Goal: Task Accomplishment & Management: Complete application form

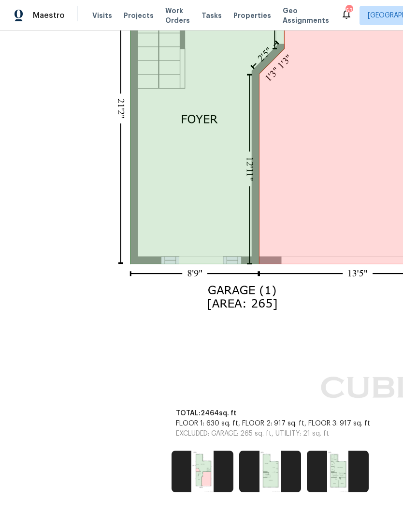
scroll to position [716, 0]
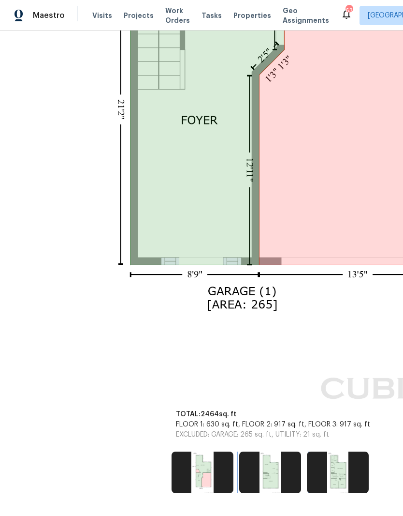
click at [269, 473] on img at bounding box center [270, 472] width 62 height 42
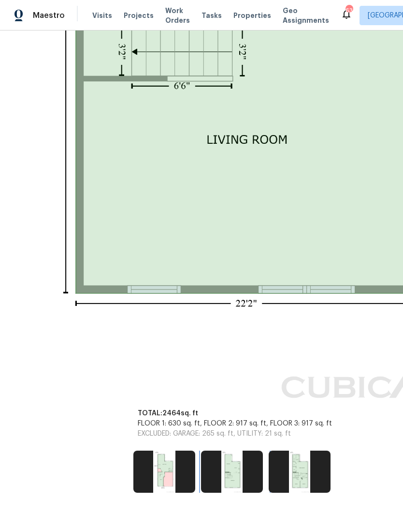
scroll to position [722, 38]
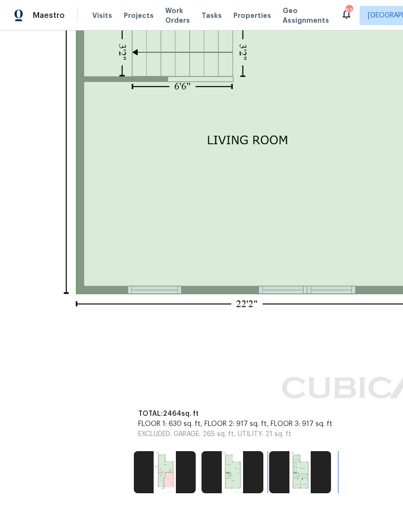
click at [306, 486] on img at bounding box center [300, 472] width 62 height 42
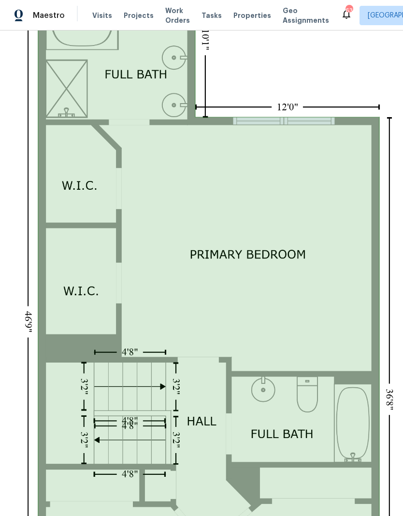
scroll to position [312, 76]
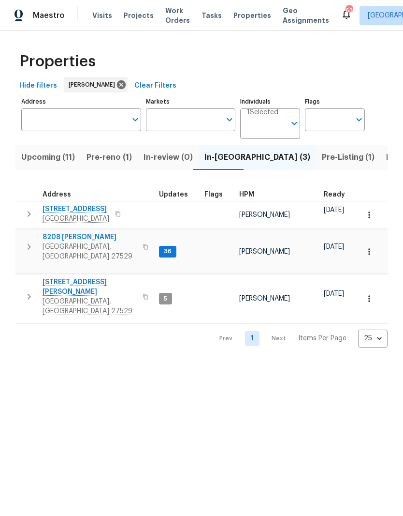
click at [105, 156] on span "Pre-reno (1)" at bounding box center [109, 157] width 45 height 14
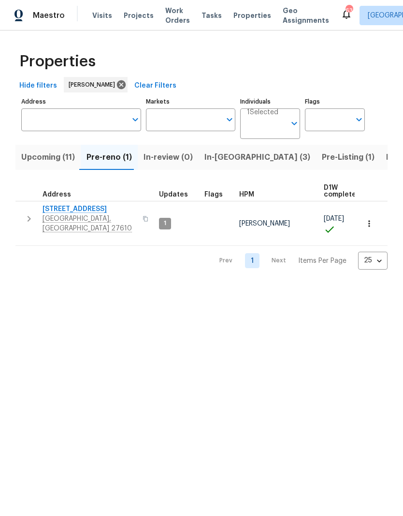
click at [223, 162] on span "In-reno (3)" at bounding box center [258, 157] width 106 height 14
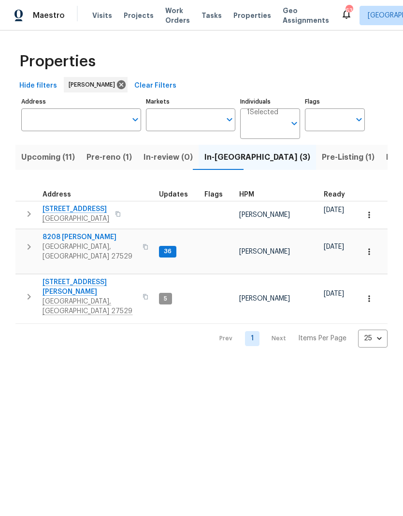
click at [72, 214] on span "[STREET_ADDRESS]" at bounding box center [76, 209] width 67 height 10
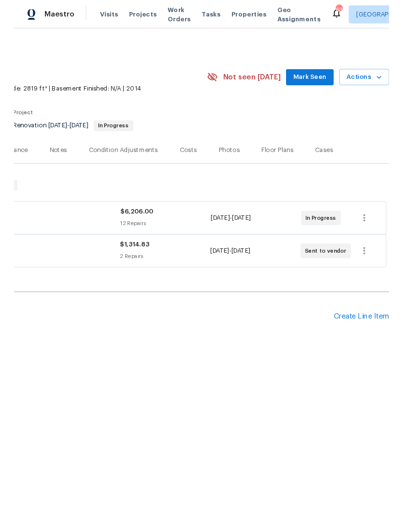
scroll to position [0, 143]
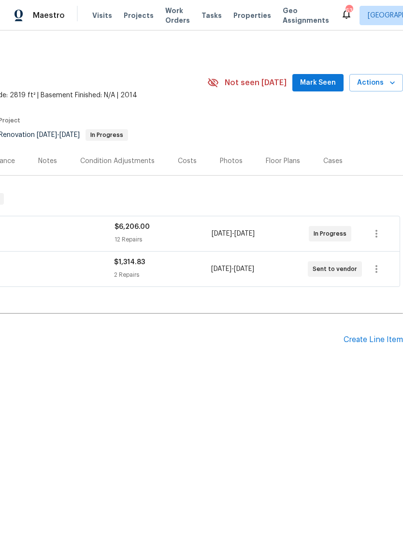
click at [386, 338] on div "Create Line Item" at bounding box center [373, 339] width 59 height 9
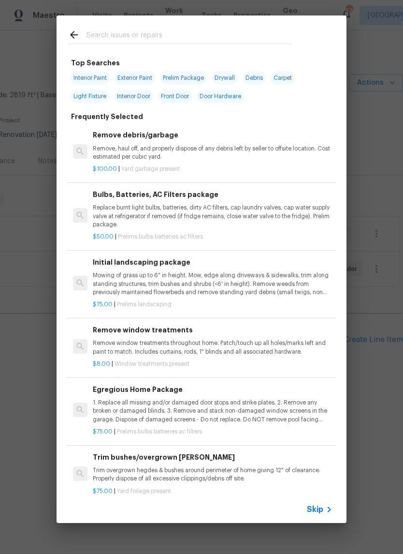
click at [222, 36] on input "text" at bounding box center [189, 36] width 205 height 15
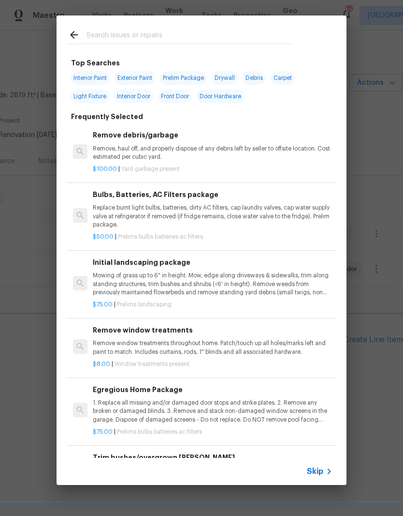
click at [222, 289] on p "Mowing of grass up to 6" in height. Mow, edge along driveways & sidewalks, trim…" at bounding box center [213, 283] width 240 height 25
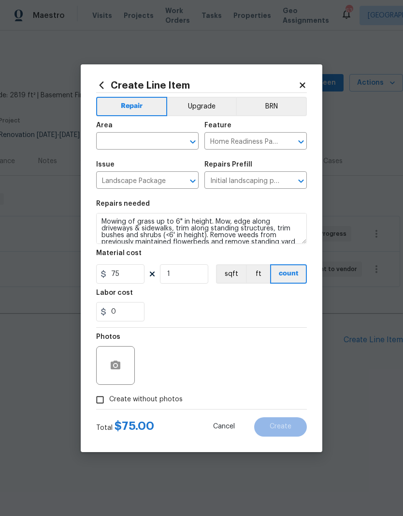
click at [154, 142] on input "text" at bounding box center [133, 141] width 75 height 15
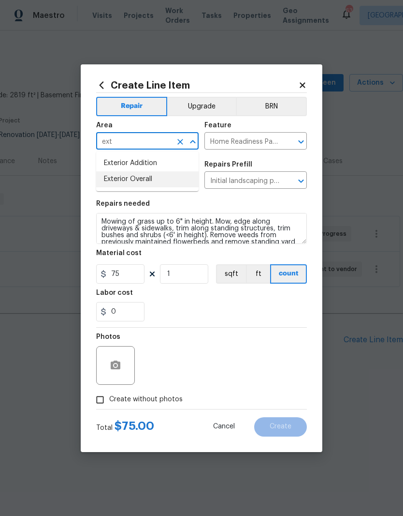
click at [171, 182] on li "Exterior Overall" at bounding box center [147, 179] width 103 height 16
type input "Exterior Overall"
click at [201, 310] on div "0" at bounding box center [201, 311] width 211 height 19
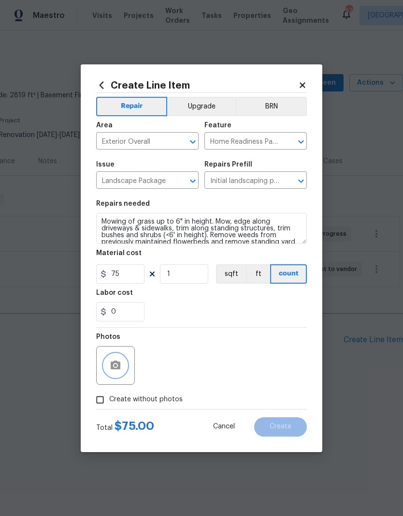
click at [119, 365] on icon "button" at bounding box center [116, 364] width 10 height 9
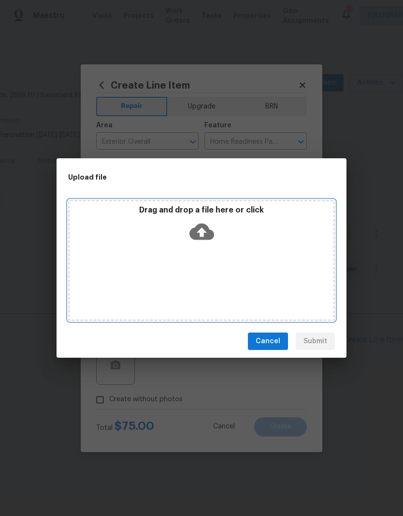
click at [217, 216] on div "Drag and drop a file here or click" at bounding box center [202, 226] width 264 height 42
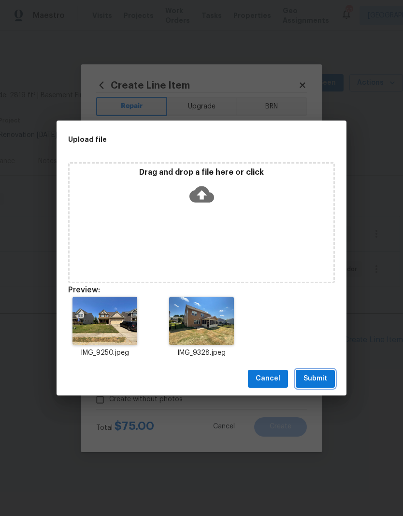
click at [321, 382] on span "Submit" at bounding box center [316, 378] width 24 height 12
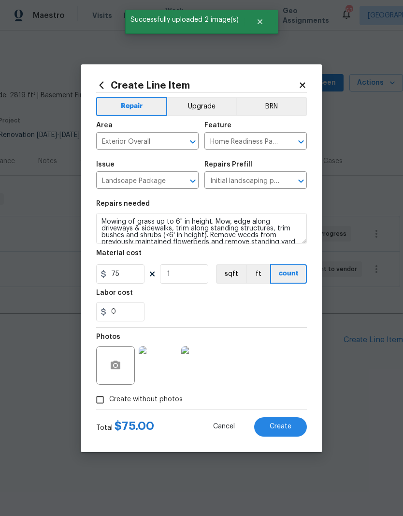
click at [296, 427] on button "Create" at bounding box center [280, 426] width 53 height 19
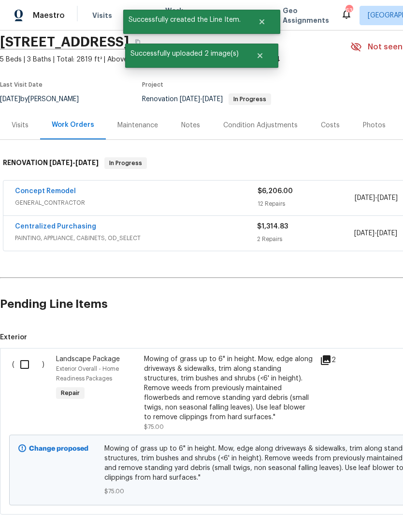
scroll to position [36, 0]
click at [26, 362] on input "checkbox" at bounding box center [29, 364] width 28 height 20
checkbox input "true"
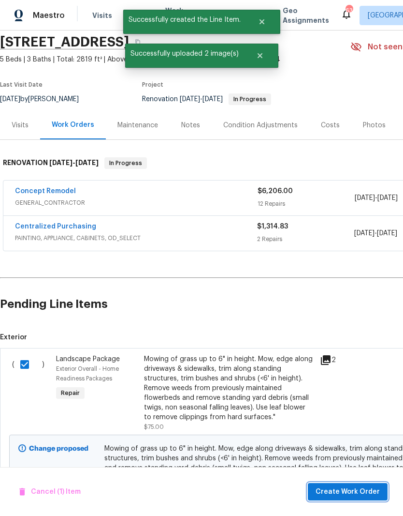
click at [368, 490] on span "Create Work Order" at bounding box center [348, 492] width 64 height 12
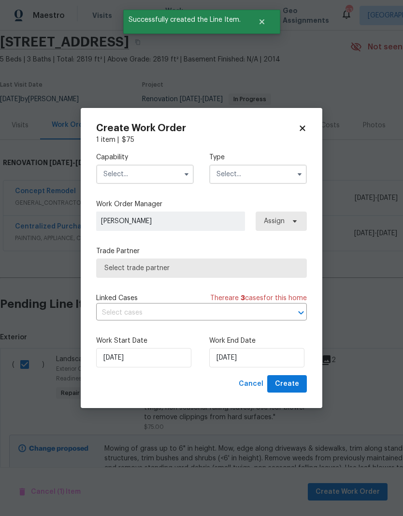
click at [173, 176] on input "text" at bounding box center [145, 173] width 98 height 19
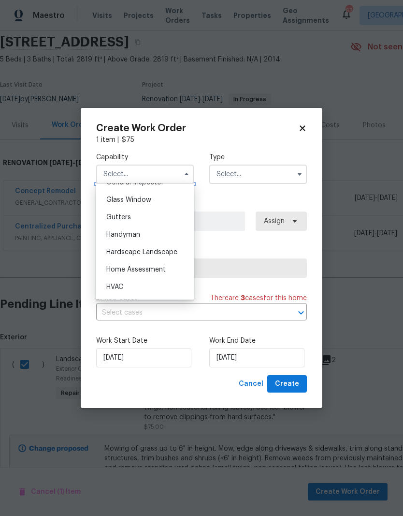
scroll to position [491, 0]
click at [186, 255] on div "Hardscape Landscape" at bounding box center [145, 252] width 93 height 17
type input "Hardscape Landscape"
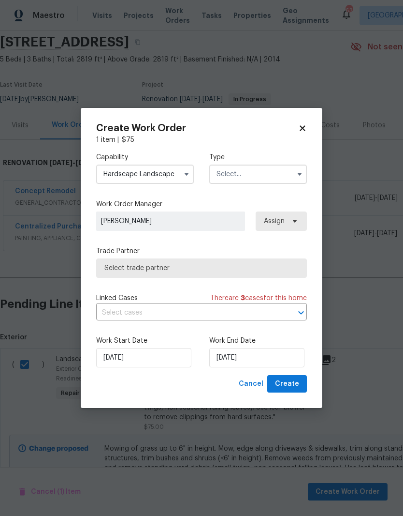
click at [290, 173] on input "text" at bounding box center [258, 173] width 98 height 19
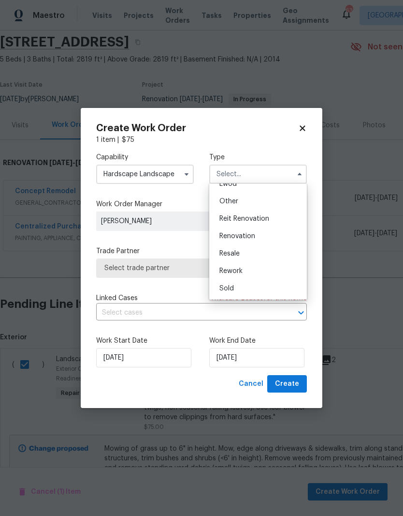
scroll to position [115, 0]
click at [292, 236] on div "Renovation" at bounding box center [258, 235] width 93 height 17
type input "Renovation"
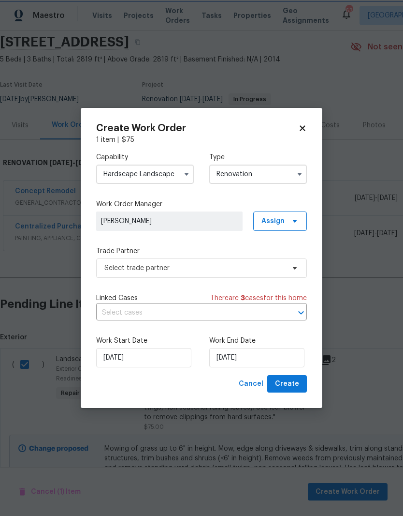
scroll to position [0, 0]
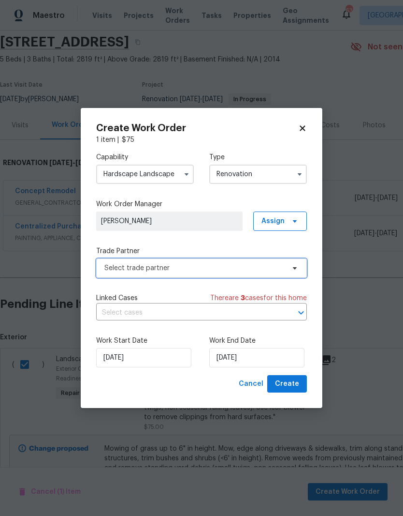
click at [279, 270] on span "Select trade partner" at bounding box center [194, 268] width 180 height 10
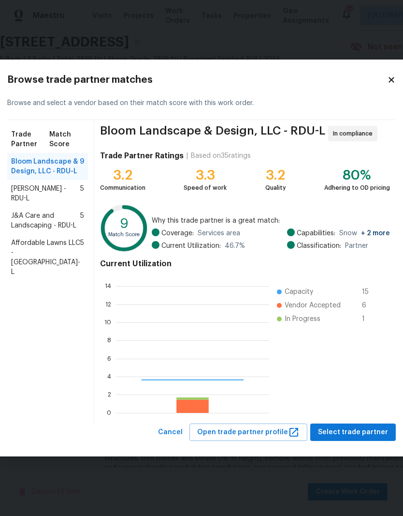
scroll to position [135, 153]
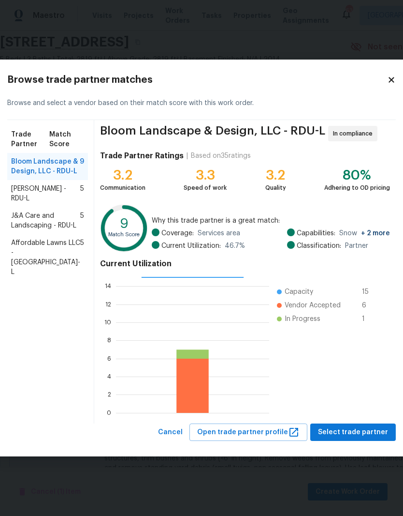
click at [38, 277] on span "Affordable Lawns LLC - [GEOGRAPHIC_DATA]-L" at bounding box center [45, 257] width 69 height 39
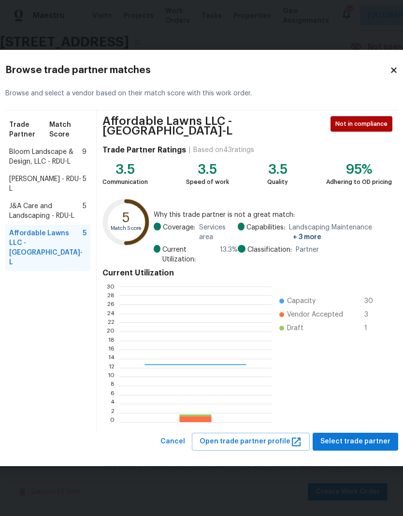
scroll to position [135, 152]
click at [31, 166] on span "Bloom Landscape & Design, LLC - RDU-L" at bounding box center [45, 156] width 73 height 19
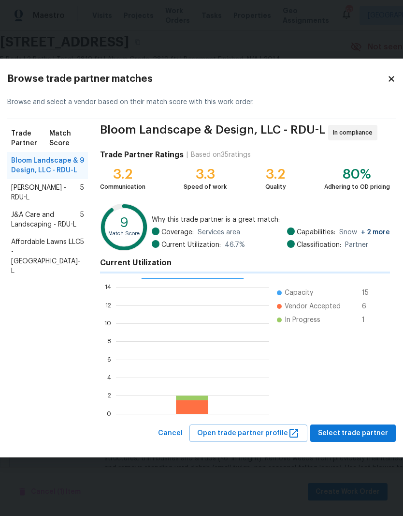
scroll to position [135, 153]
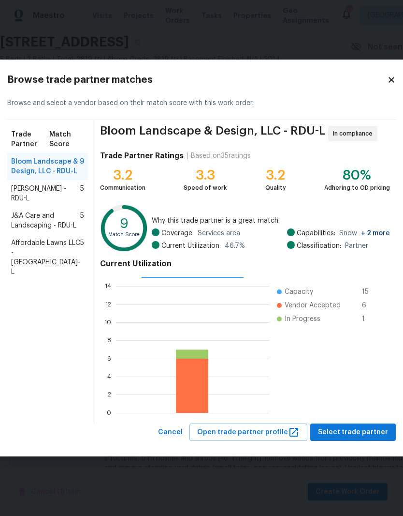
click at [37, 203] on span "Cameron Sweeney - RDU-L" at bounding box center [45, 193] width 69 height 19
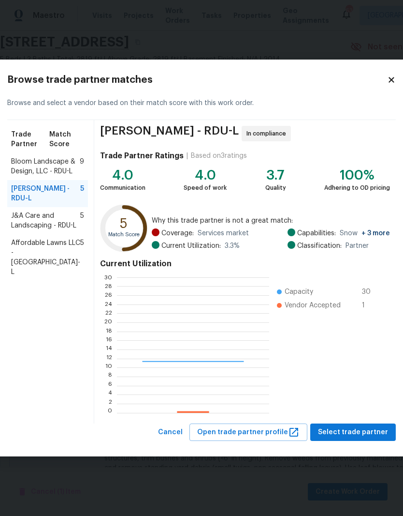
scroll to position [135, 152]
click at [29, 230] on span "J&A Care and Landscaping - RDU-L" at bounding box center [45, 220] width 69 height 19
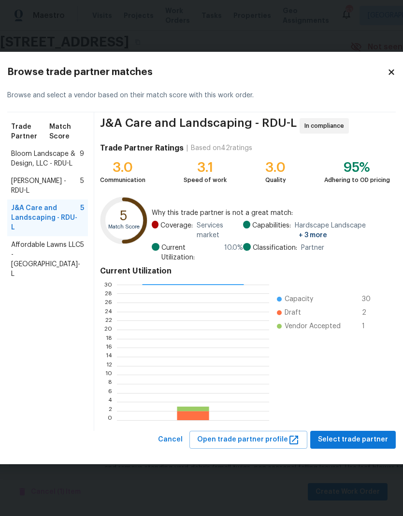
click at [30, 279] on span "Affordable Lawns LLC - [GEOGRAPHIC_DATA]-L" at bounding box center [45, 259] width 69 height 39
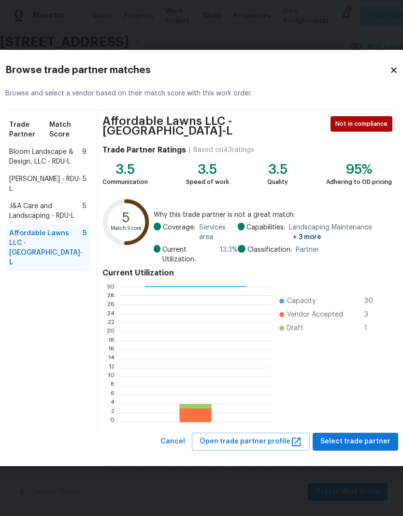
click at [336, 127] on span "Not in compliance" at bounding box center [364, 124] width 56 height 10
click at [346, 443] on span "Select trade partner" at bounding box center [356, 441] width 70 height 12
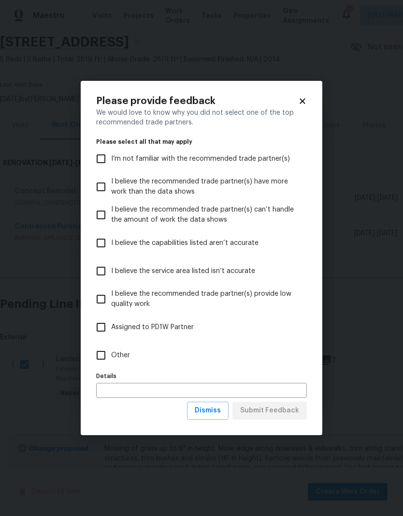
click at [102, 354] on input "Other" at bounding box center [101, 355] width 20 height 20
checkbox input "true"
click at [285, 410] on span "Submit Feedback" at bounding box center [269, 410] width 59 height 12
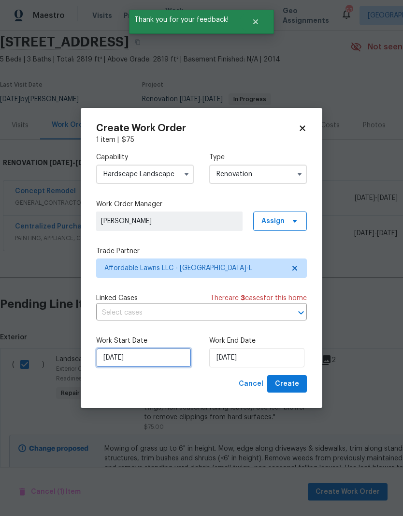
click at [160, 360] on input "[DATE]" at bounding box center [143, 357] width 95 height 19
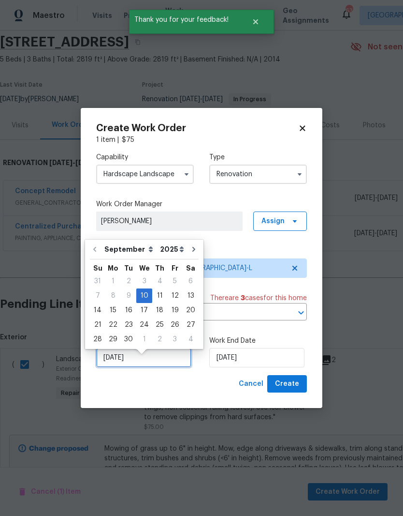
scroll to position [7, 0]
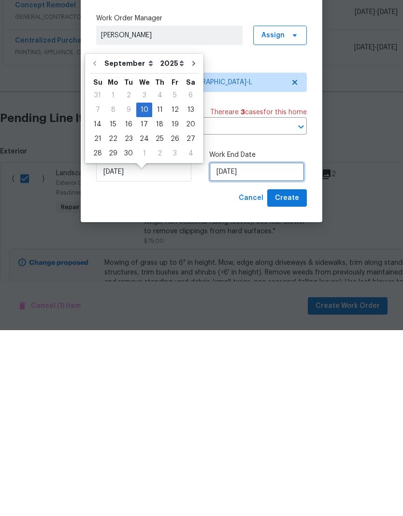
click at [274, 348] on input "[DATE]" at bounding box center [256, 357] width 95 height 19
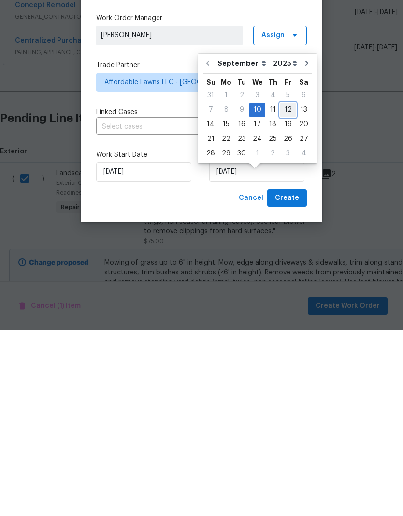
click at [285, 289] on div "12" at bounding box center [287, 296] width 15 height 14
type input "[DATE]"
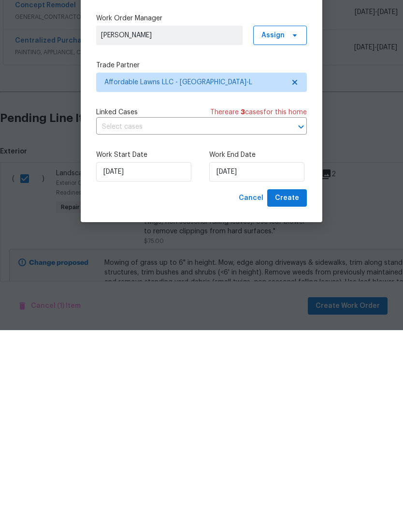
scroll to position [40, 0]
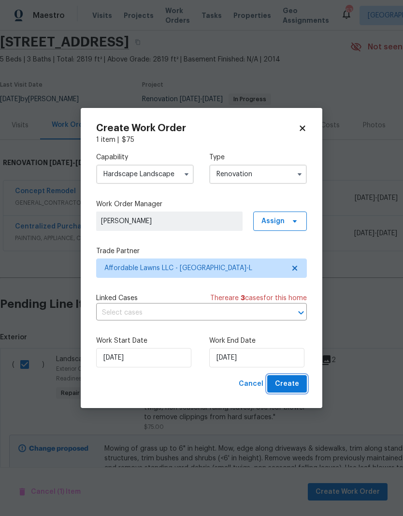
click at [299, 382] on span "Create" at bounding box center [287, 384] width 24 height 12
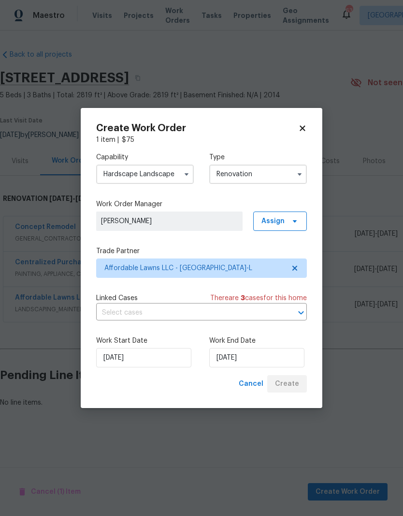
scroll to position [0, 0]
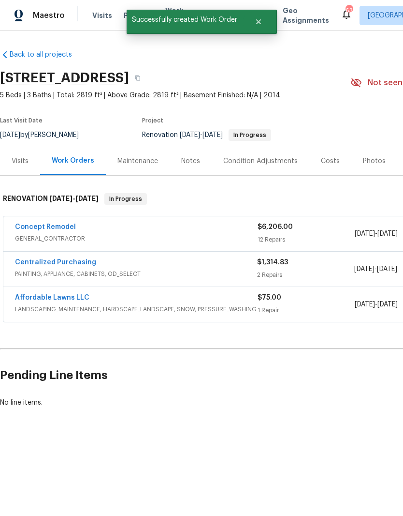
click at [59, 300] on link "Affordable Lawns LLC" at bounding box center [52, 297] width 74 height 7
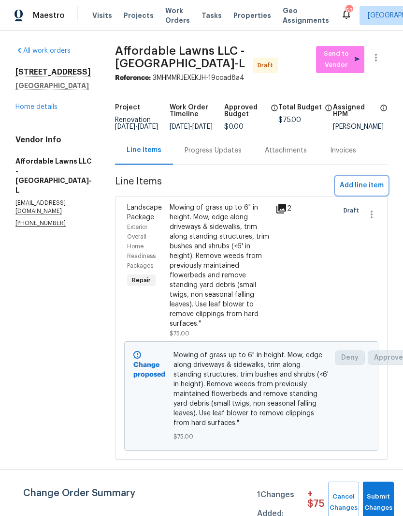
click at [375, 192] on span "Add line item" at bounding box center [362, 185] width 44 height 12
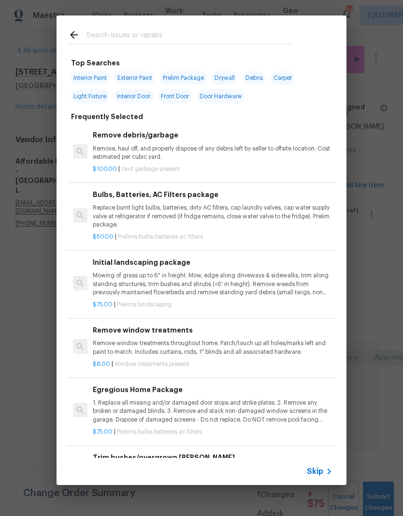
click at [223, 38] on input "text" at bounding box center [189, 36] width 205 height 15
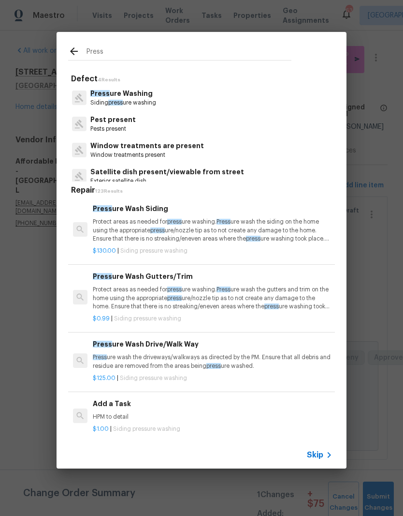
type input "Press"
click at [209, 105] on div "Press ure Washing Siding press ure washing" at bounding box center [201, 98] width 267 height 26
click at [221, 102] on div "Press ure Washing Siding press ure washing" at bounding box center [201, 98] width 267 height 26
click at [140, 99] on p "Siding press ure washing" at bounding box center [123, 103] width 66 height 8
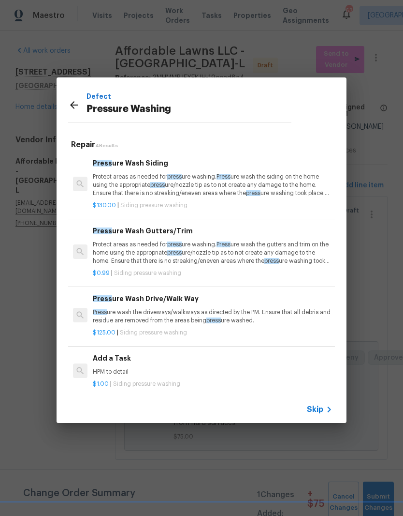
click at [230, 192] on p "Protect areas as needed for press ure washing. Press ure wash the siding on the…" at bounding box center [213, 185] width 240 height 25
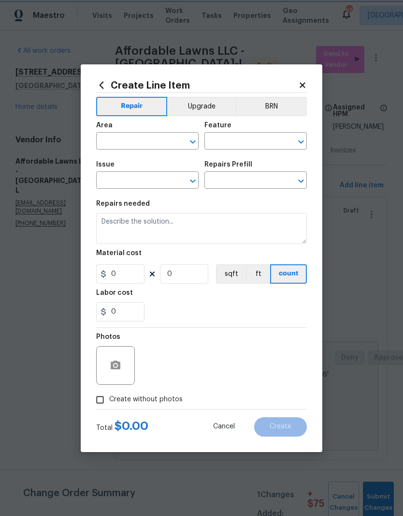
type input "Siding"
type input "Pressure Washing"
type input "Pressure Wash Siding $130.00"
type textarea "Protect areas as needed for pressure washing. Pressure wash the siding on the h…"
type input "130"
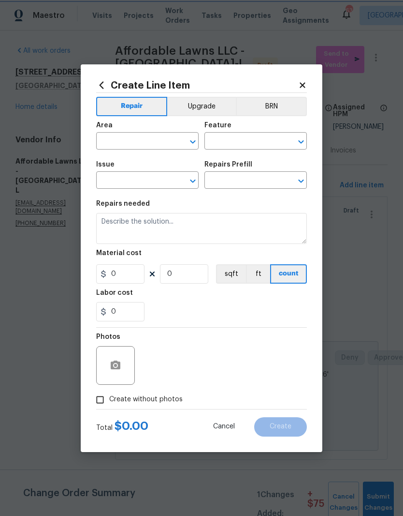
type input "1"
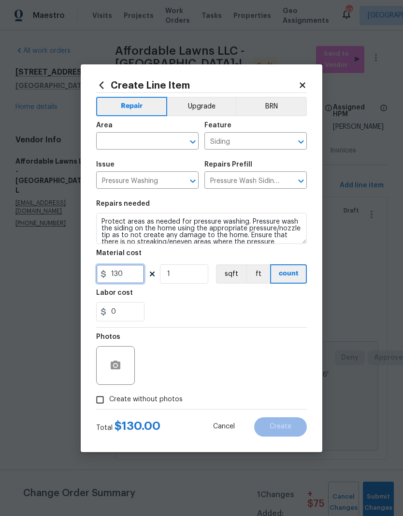
click at [134, 275] on input "130" at bounding box center [120, 273] width 48 height 19
type input "200"
click at [252, 309] on div "0" at bounding box center [201, 311] width 211 height 19
click at [124, 370] on button "button" at bounding box center [115, 365] width 23 height 23
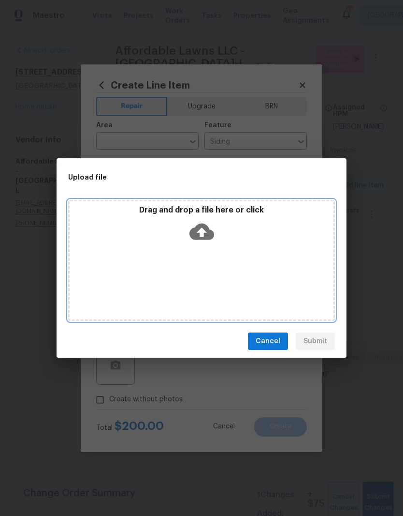
click at [249, 247] on div "Drag and drop a file here or click" at bounding box center [201, 260] width 267 height 121
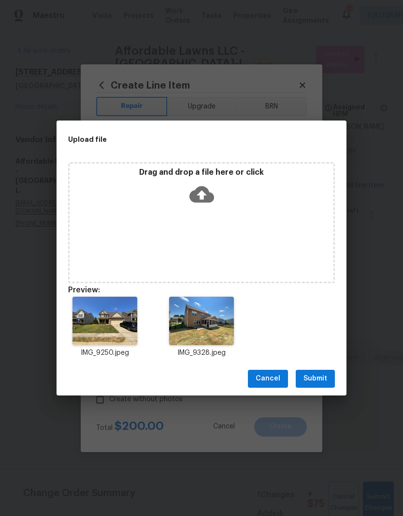
click at [324, 381] on span "Submit" at bounding box center [316, 378] width 24 height 12
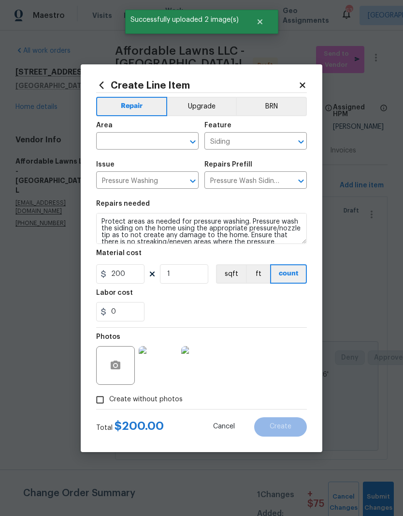
click at [150, 144] on input "text" at bounding box center [133, 141] width 75 height 15
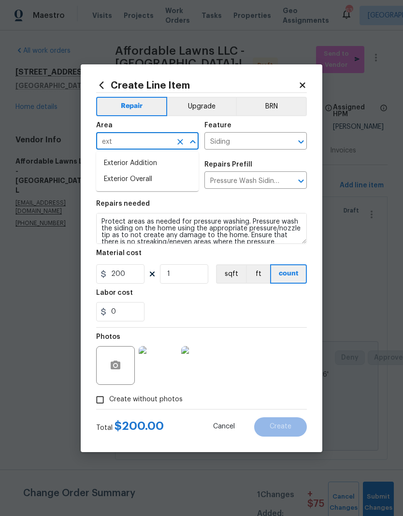
click at [169, 178] on li "Exterior Overall" at bounding box center [147, 179] width 103 height 16
type input "Exterior Overall"
click at [206, 313] on div "0" at bounding box center [201, 311] width 211 height 19
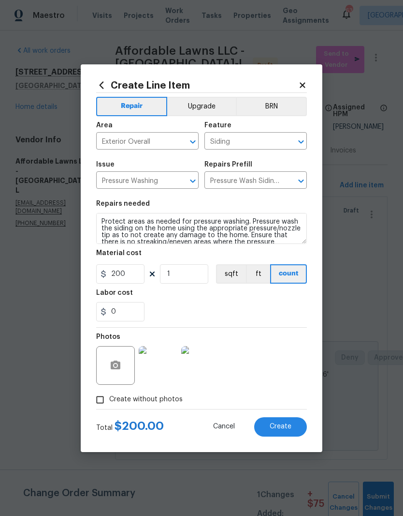
click at [297, 430] on button "Create" at bounding box center [280, 426] width 53 height 19
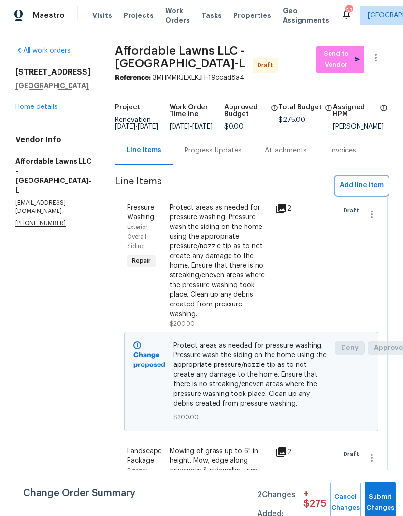
click at [376, 190] on span "Add line item" at bounding box center [362, 185] width 44 height 12
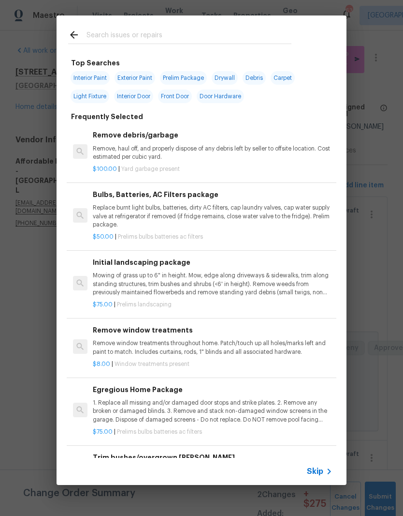
click at [226, 29] on input "text" at bounding box center [189, 36] width 205 height 15
type input "Press"
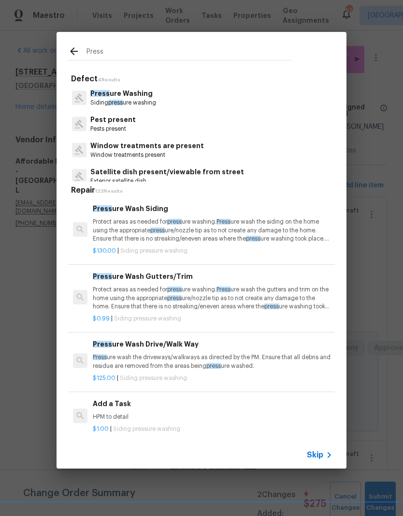
click at [117, 97] on p "Press ure Washing" at bounding box center [123, 93] width 66 height 10
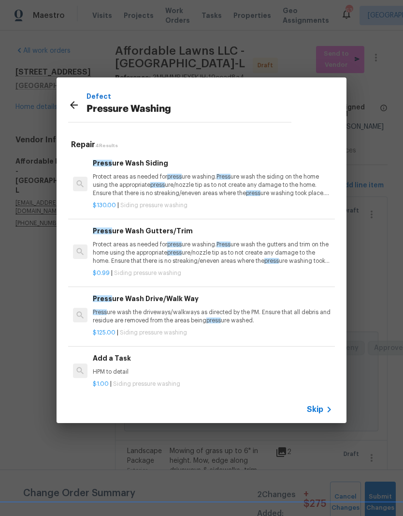
click at [118, 320] on p "Press ure wash the driveways/walkways as directed by the PM. Ensure that all de…" at bounding box center [213, 316] width 240 height 16
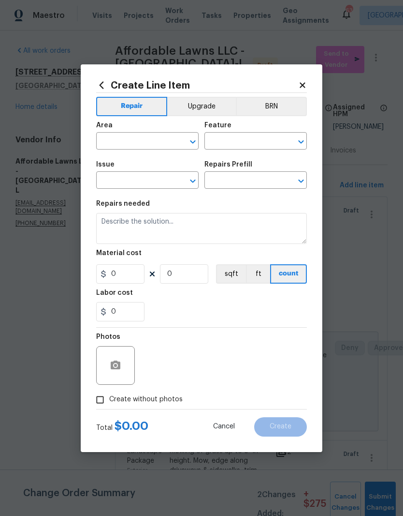
type input "Siding"
type input "Pressure Washing"
type input "Pressure Wash Drive/Walk Way $125.00"
type textarea "Pressure wash the driveways/walkways as directed by the PM. Ensure that all deb…"
type input "125"
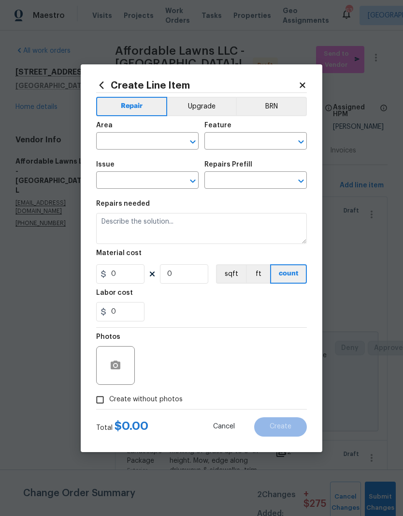
type input "1"
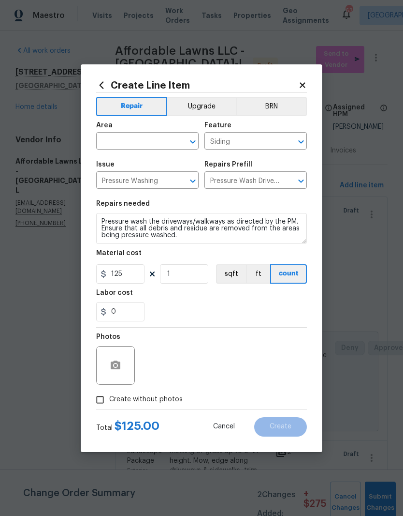
click at [119, 142] on input "text" at bounding box center [133, 141] width 75 height 15
click at [133, 184] on li "Exterior Overall" at bounding box center [147, 179] width 103 height 16
type input "Exterior Overall"
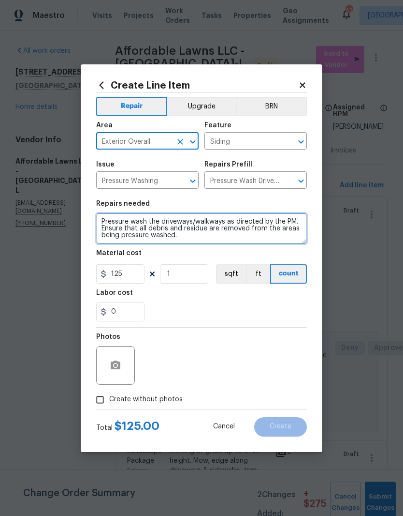
click at [98, 221] on textarea "Pressure wash the driveways/walkways as directed by the PM. Ensure that all deb…" at bounding box center [201, 228] width 211 height 31
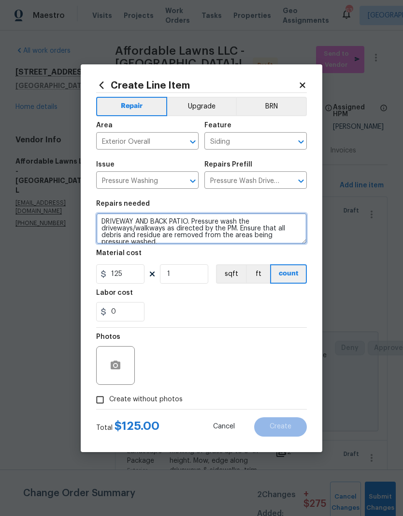
type textarea "DRIVEWAY AND BACK PATIO. Pressure wash the driveways/walkways as directed by th…"
click at [222, 300] on div "Labor cost" at bounding box center [201, 295] width 211 height 13
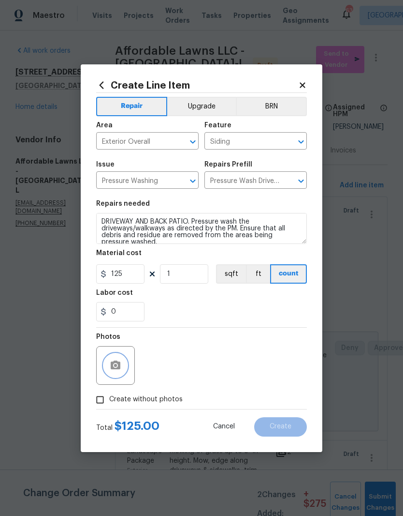
click at [113, 377] on button "button" at bounding box center [115, 365] width 23 height 23
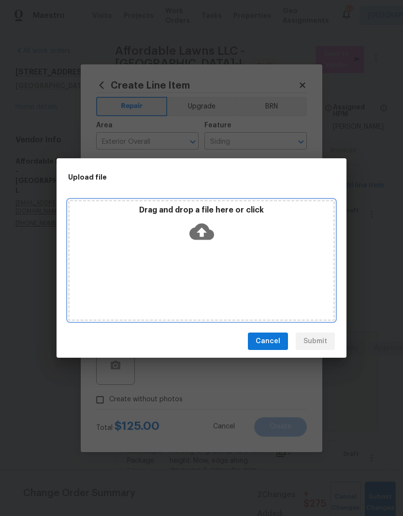
click at [208, 223] on icon at bounding box center [202, 231] width 25 height 25
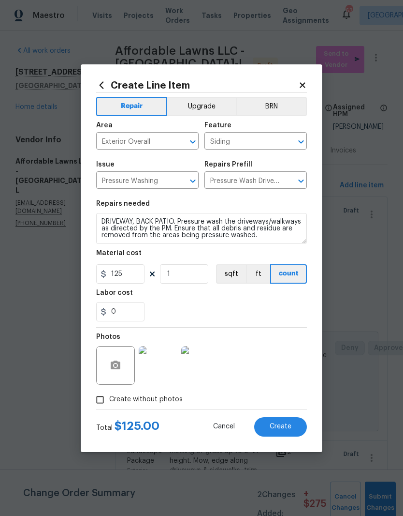
click at [169, 221] on textarea "DRIVEWAY, BACK PATIO. Pressure wash the driveways/walkways as directed by the P…" at bounding box center [201, 228] width 211 height 31
type textarea "DRIVEWAY, BACK PATIO, AND PORCH. Pressure wash the driveways/walkways as direct…"
click at [202, 303] on div "0" at bounding box center [201, 311] width 211 height 19
click at [296, 432] on button "Create" at bounding box center [280, 426] width 53 height 19
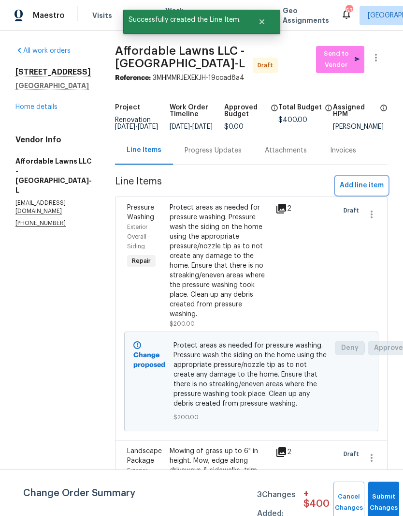
click at [378, 192] on span "Add line item" at bounding box center [362, 185] width 44 height 12
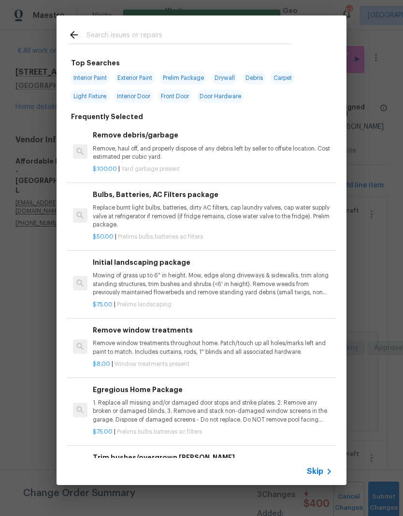
click at [211, 153] on p "Remove, haul off, and properly dispose of any debris left by seller to offsite …" at bounding box center [213, 153] width 240 height 16
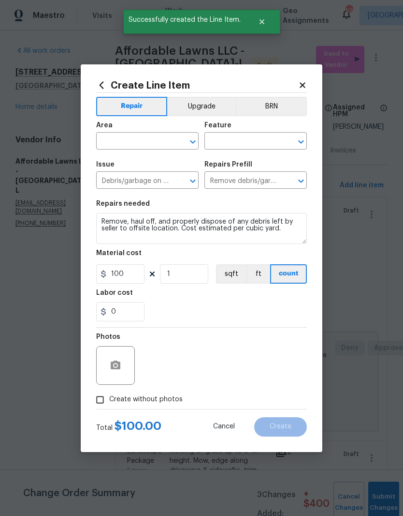
click at [246, 159] on div "Issue Debris/garbage on site ​ Repairs Prefill Remove debris/garbage $100.00 ​" at bounding box center [201, 174] width 211 height 39
click at [156, 139] on input "text" at bounding box center [133, 141] width 75 height 15
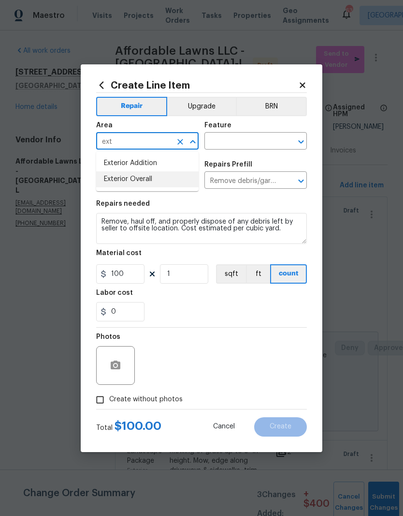
click at [162, 187] on li "Exterior Overall" at bounding box center [147, 179] width 103 height 16
type input "Exterior Overall"
click at [164, 188] on input "Debris/garbage on site" at bounding box center [133, 181] width 75 height 15
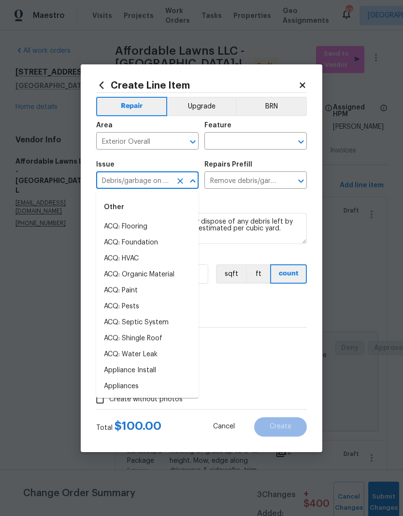
click at [274, 148] on input "text" at bounding box center [242, 141] width 75 height 15
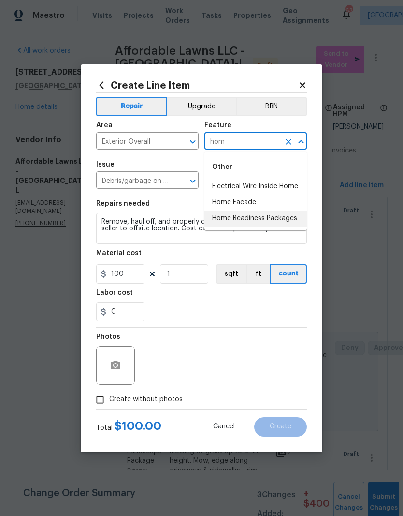
click at [293, 221] on li "Home Readiness Packages" at bounding box center [256, 218] width 103 height 16
type input "Home Readiness Packages"
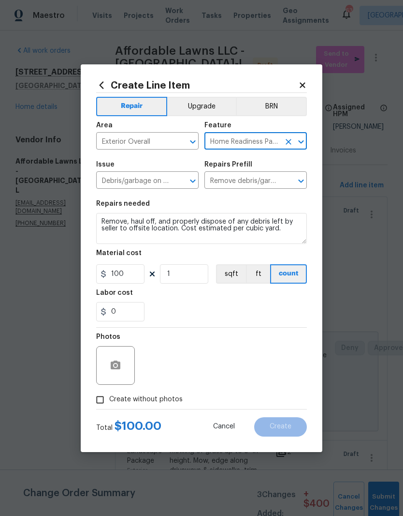
click at [210, 306] on div "0" at bounding box center [201, 311] width 211 height 19
click at [112, 370] on icon "button" at bounding box center [116, 365] width 12 height 12
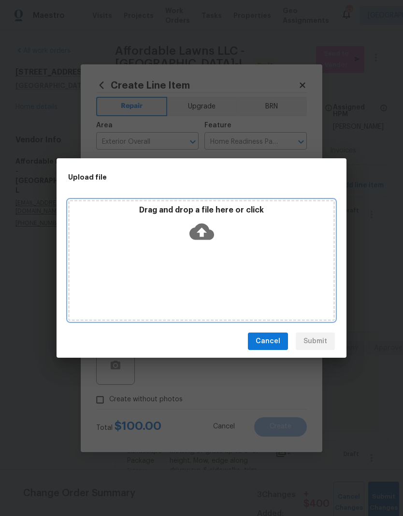
click at [219, 236] on div "Drag and drop a file here or click" at bounding box center [202, 226] width 264 height 42
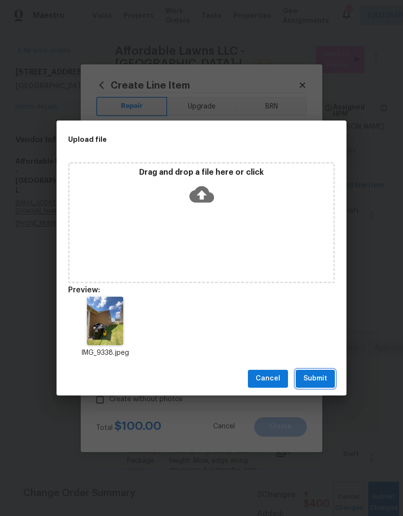
click at [328, 385] on button "Submit" at bounding box center [315, 378] width 39 height 18
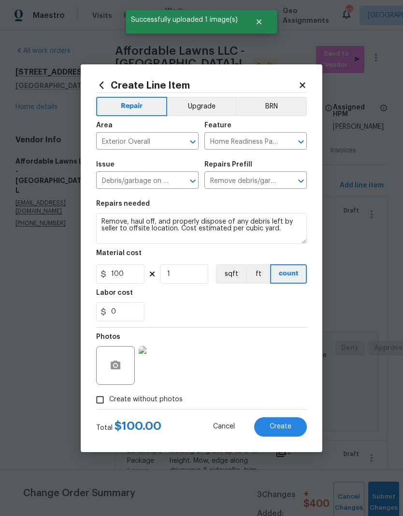
click at [292, 429] on button "Create" at bounding box center [280, 426] width 53 height 19
